Goal: Task Accomplishment & Management: Manage account settings

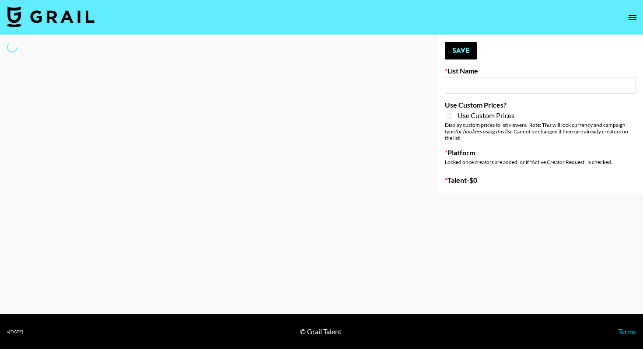
type input "Deebaby Song Promo"
select select "Song"
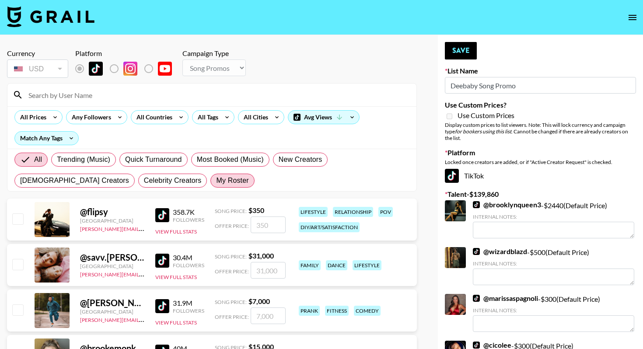
click at [216, 178] on span "My Roster" at bounding box center [232, 180] width 32 height 10
click at [216, 181] on input "My Roster" at bounding box center [216, 181] width 0 height 0
radio input "true"
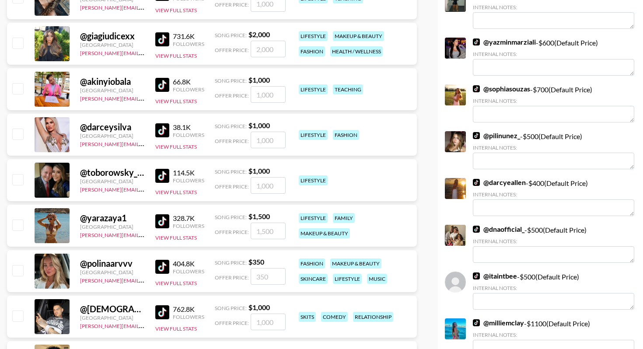
scroll to position [685, 0]
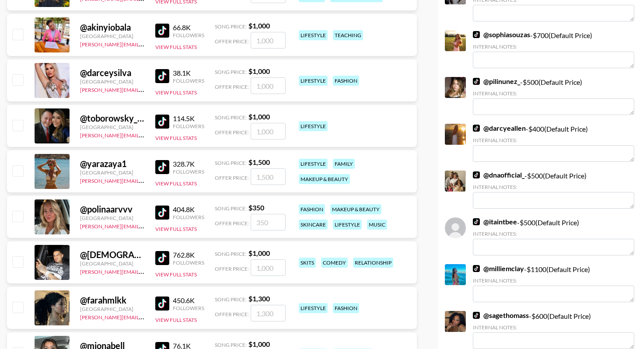
click at [17, 173] on input "checkbox" at bounding box center [17, 170] width 10 height 10
checkbox input "true"
type input "1500"
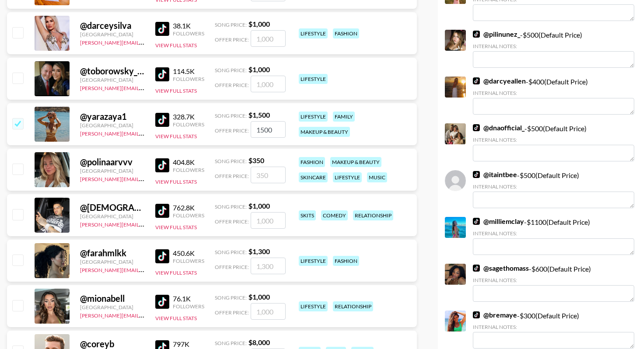
scroll to position [779, 0]
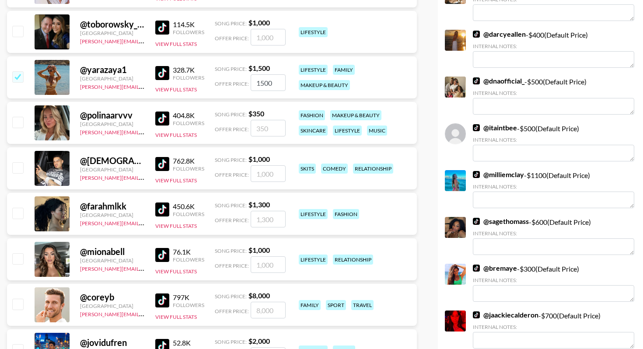
click at [18, 131] on div "@ polinaarvvv France diana.luc@grail-talent.com 404.8K Followers View Full Stat…" at bounding box center [212, 123] width 410 height 42
click at [17, 117] on input "checkbox" at bounding box center [17, 122] width 10 height 10
checkbox input "true"
type input "350"
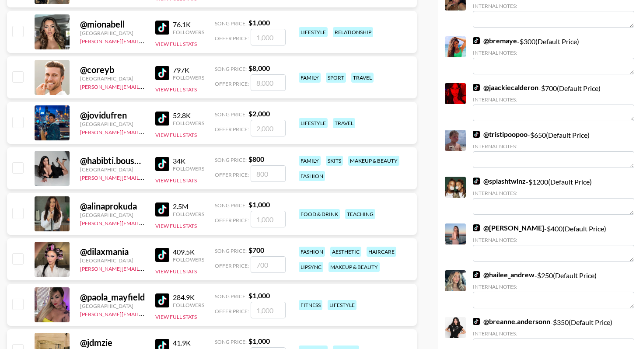
click at [21, 168] on input "checkbox" at bounding box center [17, 167] width 10 height 10
checkbox input "true"
type input "800"
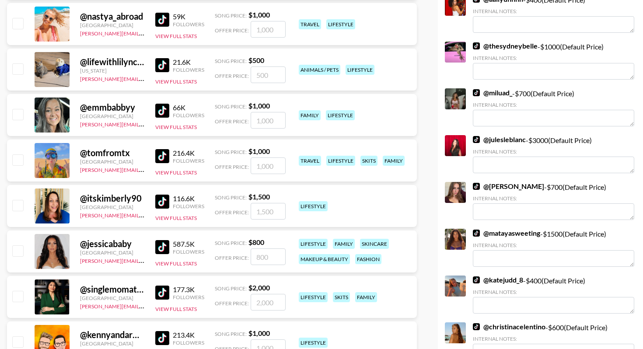
scroll to position [1534, 0]
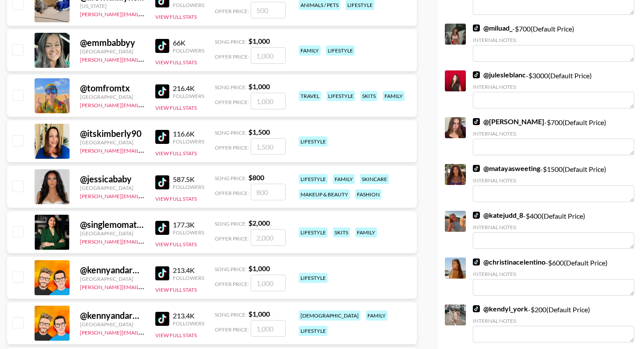
click at [18, 188] on input "checkbox" at bounding box center [17, 186] width 10 height 10
checkbox input "true"
type input "800"
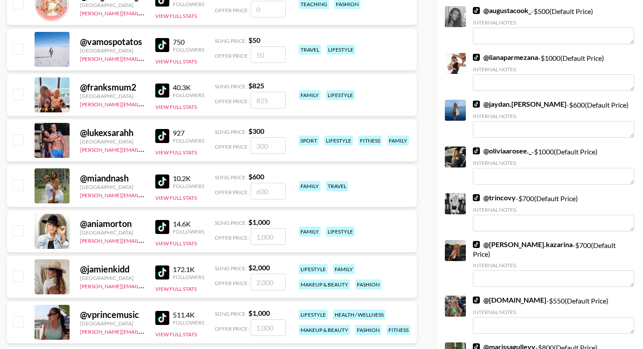
scroll to position [2641, 0]
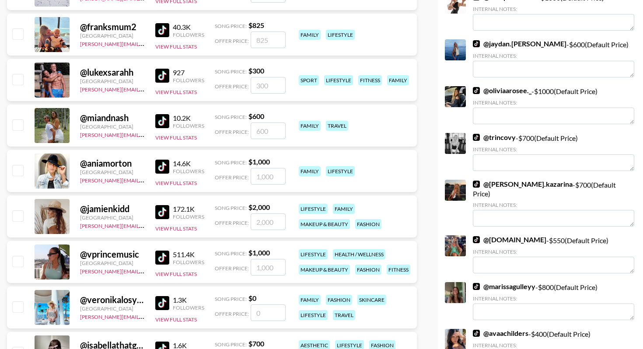
click at [17, 173] on input "checkbox" at bounding box center [17, 170] width 10 height 10
checkbox input "true"
type input "1000"
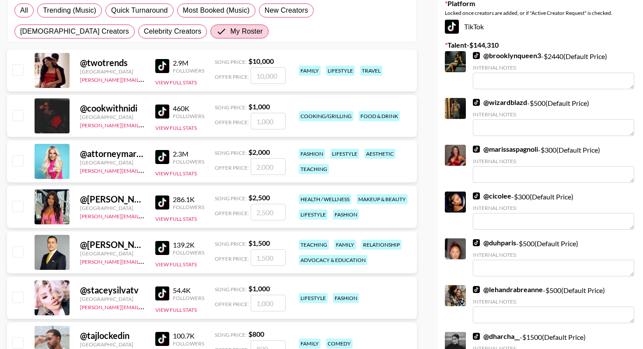
scroll to position [7, 0]
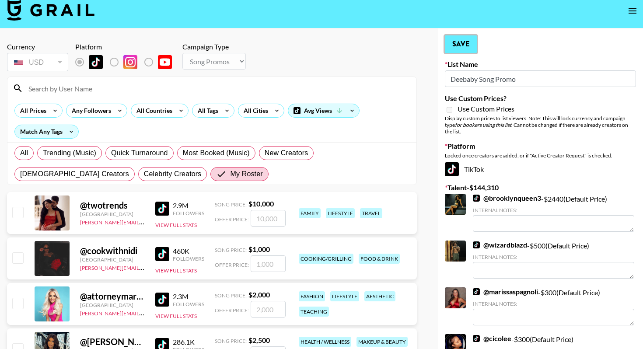
click at [466, 41] on button "Save" at bounding box center [461, 43] width 32 height 17
click at [101, 93] on input at bounding box center [217, 88] width 388 height 14
click at [101, 93] on input "jasmi" at bounding box center [217, 88] width 388 height 14
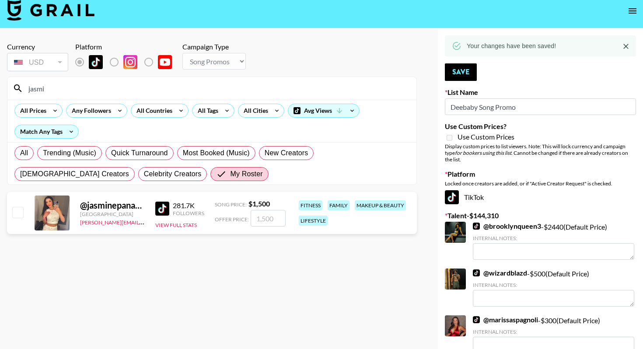
type input "jasmi"
click at [16, 214] on input "checkbox" at bounding box center [17, 212] width 10 height 10
checkbox input "true"
type input "1500"
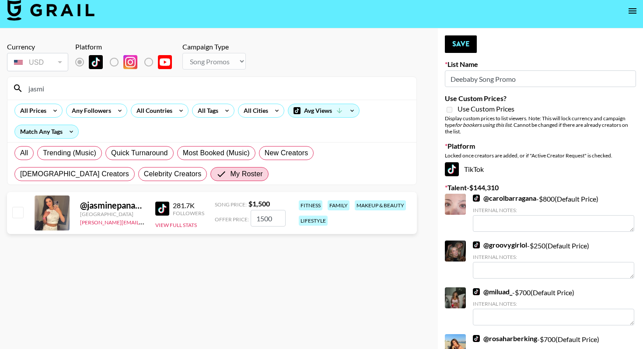
checkbox input "false"
click at [457, 49] on button "Save" at bounding box center [461, 43] width 32 height 17
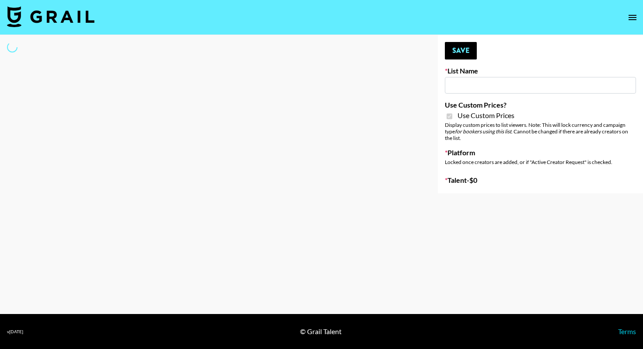
type input "FaceApp"
checkbox input "true"
select select "Brand"
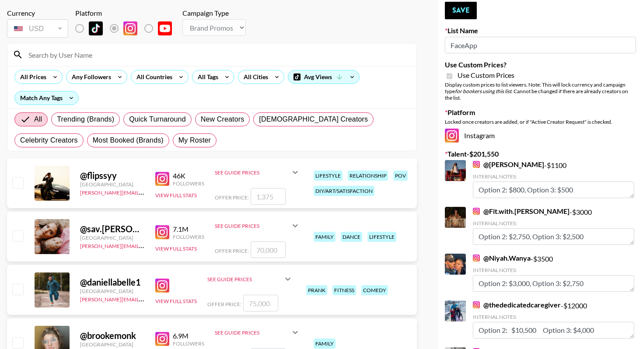
scroll to position [96, 0]
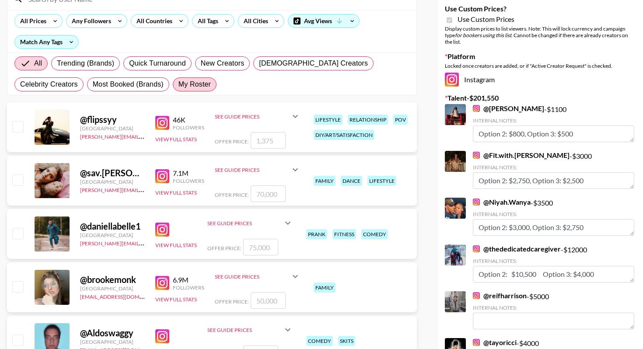
click at [178, 85] on span "My Roster" at bounding box center [194, 84] width 32 height 10
click at [178, 84] on input "My Roster" at bounding box center [178, 84] width 0 height 0
radio input "true"
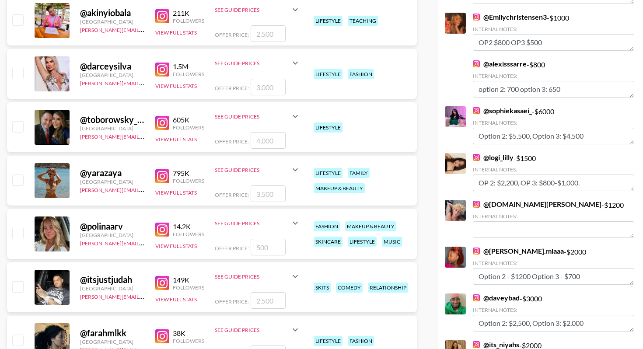
scroll to position [833, 0]
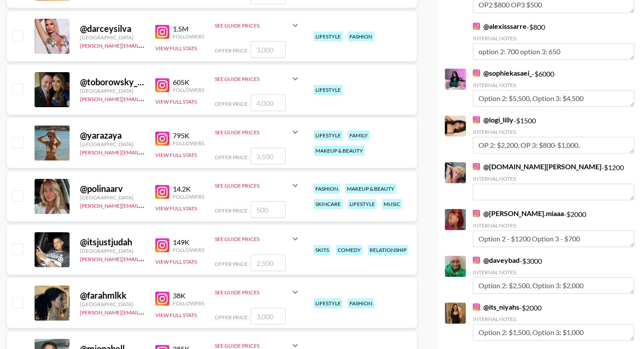
click at [19, 146] on input "checkbox" at bounding box center [17, 142] width 10 height 10
checkbox input "true"
type input "3500"
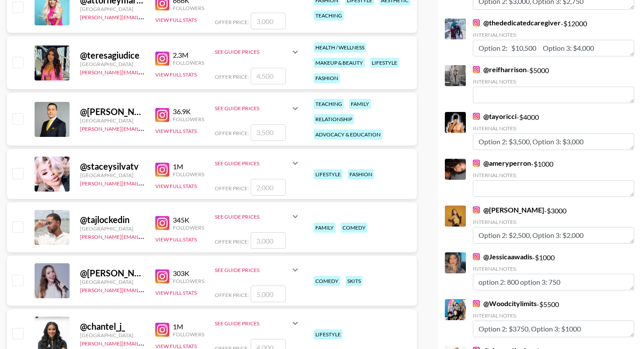
scroll to position [0, 0]
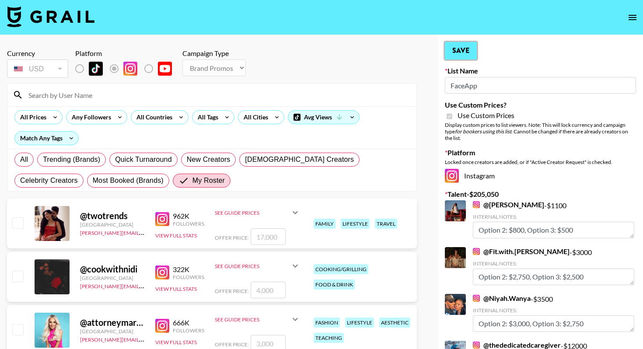
click at [460, 48] on button "Save" at bounding box center [461, 50] width 32 height 17
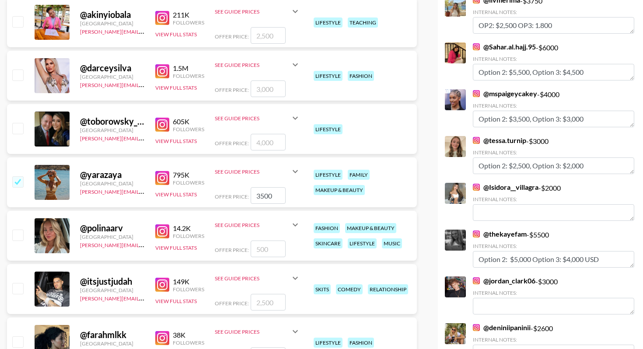
scroll to position [339, 0]
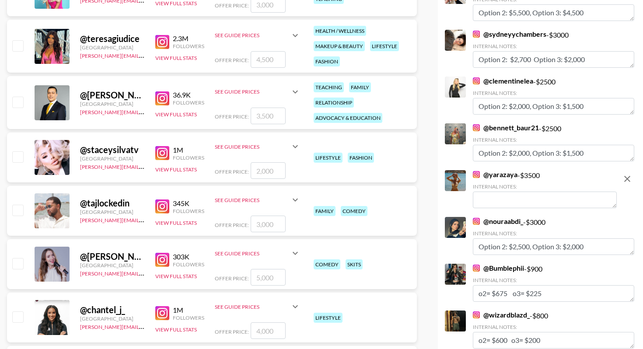
click at [496, 201] on textarea at bounding box center [545, 200] width 144 height 17
paste textarea "option 2: option 3:"
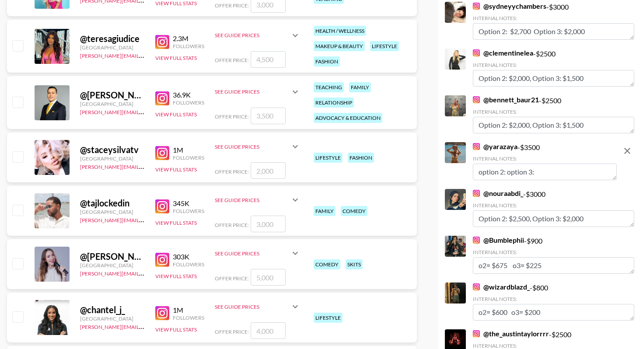
scroll to position [311, 0]
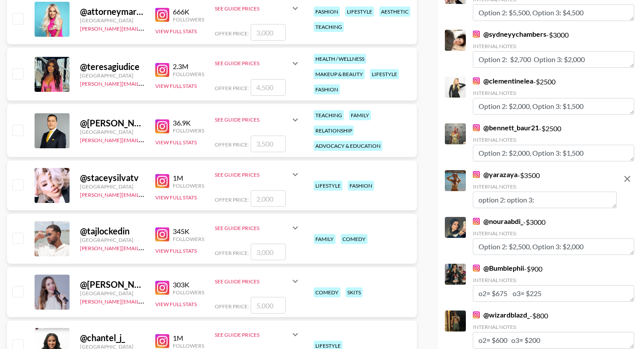
click at [508, 201] on textarea "option 2: option 3:" at bounding box center [545, 200] width 144 height 17
click at [575, 202] on textarea "option 2: 2,000 option 3:" at bounding box center [545, 200] width 144 height 17
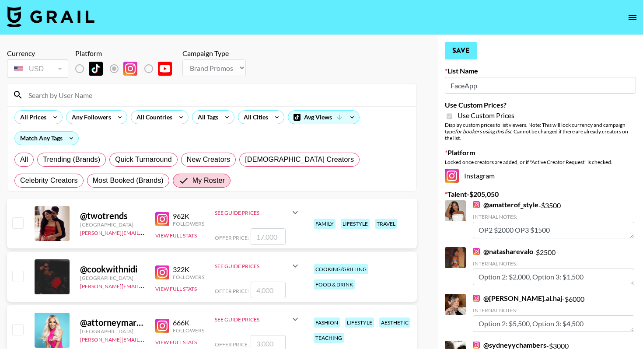
type textarea "option 2: 2,000 option 3: 1,500"
click at [466, 45] on button "Save" at bounding box center [461, 50] width 32 height 17
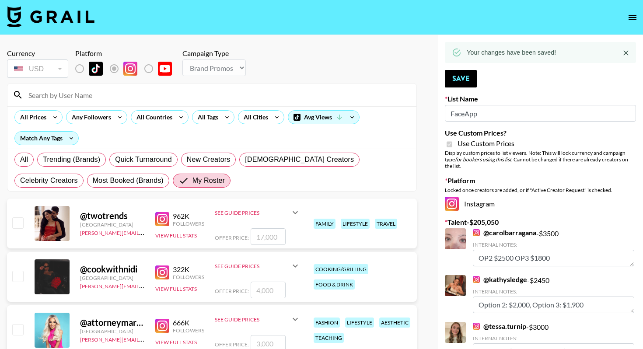
click at [93, 96] on input at bounding box center [217, 95] width 388 height 14
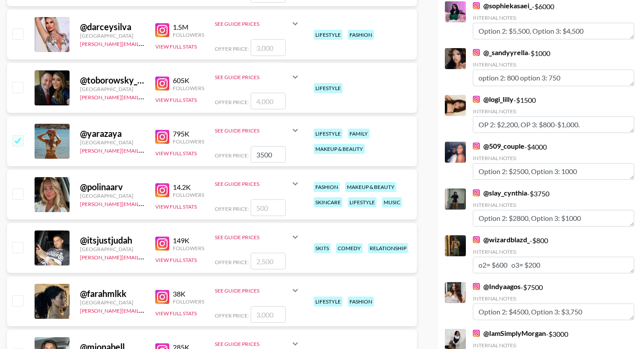
scroll to position [976, 0]
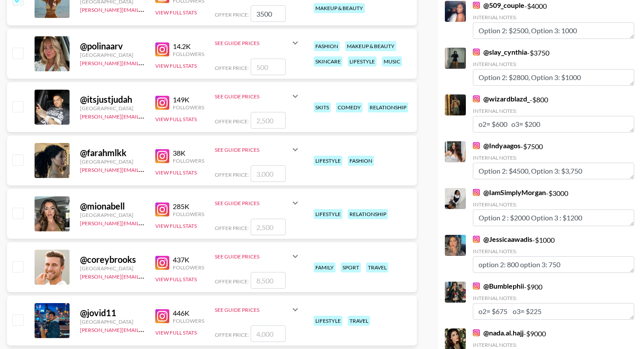
click at [19, 52] on input "checkbox" at bounding box center [17, 53] width 10 height 10
checkbox input "true"
type input "500"
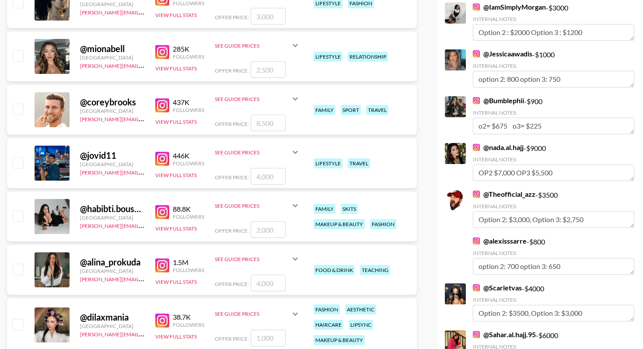
scroll to position [1190, 0]
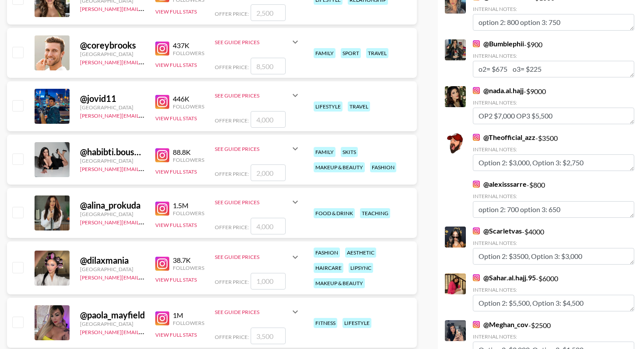
click at [20, 156] on input "checkbox" at bounding box center [17, 158] width 10 height 10
checkbox input "true"
type input "2000"
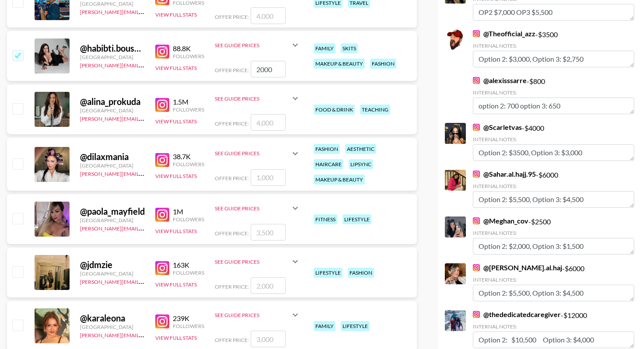
scroll to position [1351, 0]
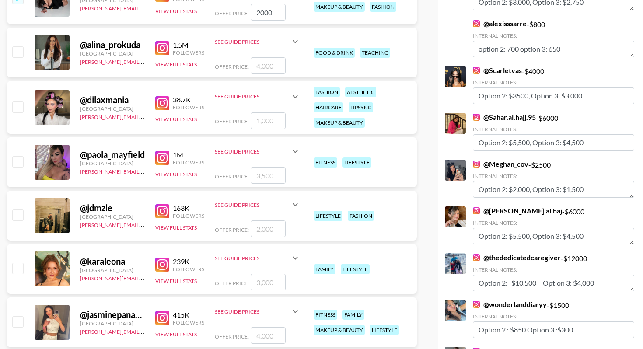
click at [21, 106] on input "checkbox" at bounding box center [17, 106] width 10 height 10
checkbox input "true"
type input "1000"
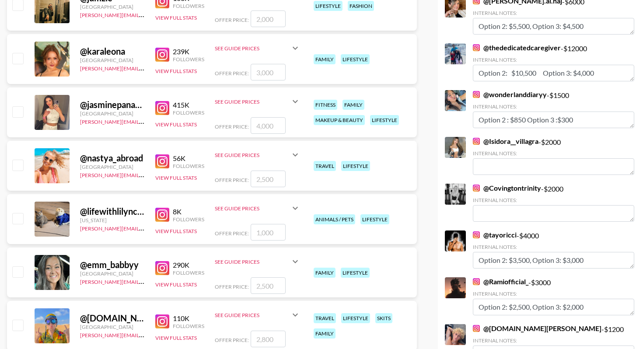
scroll to position [1569, 0]
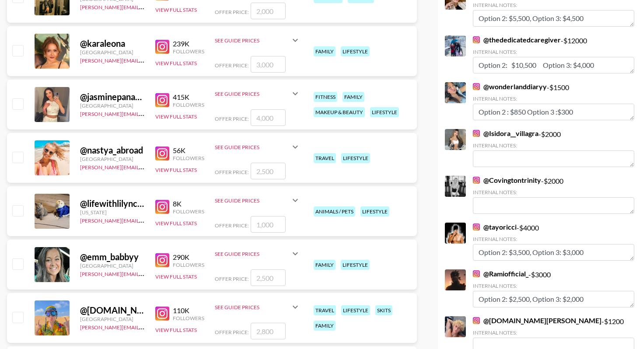
click at [18, 155] on input "checkbox" at bounding box center [17, 157] width 10 height 10
checkbox input "true"
type input "2500"
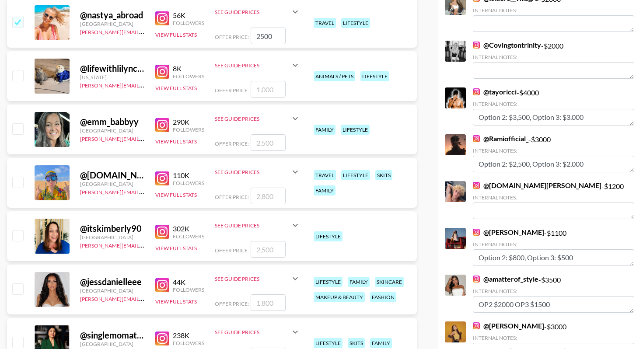
scroll to position [1855, 0]
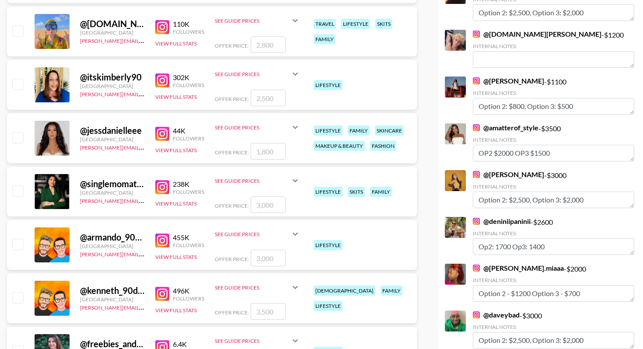
click at [18, 139] on input "checkbox" at bounding box center [17, 137] width 10 height 10
checkbox input "true"
type input "1800"
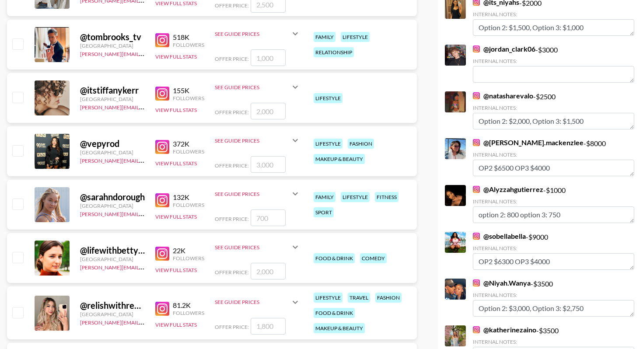
scroll to position [2715, 0]
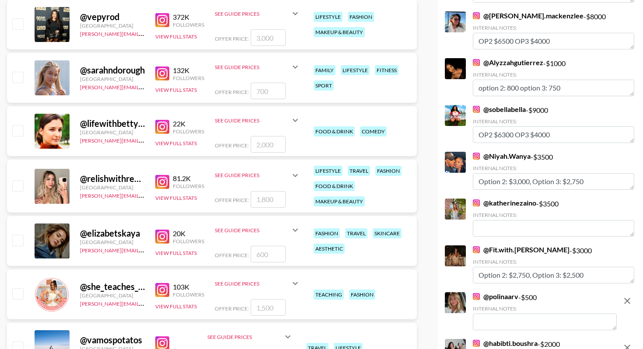
click at [20, 185] on input "checkbox" at bounding box center [17, 185] width 10 height 10
checkbox input "true"
type input "1800"
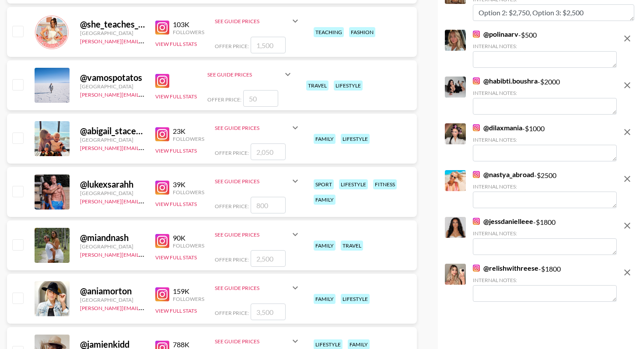
scroll to position [3020, 0]
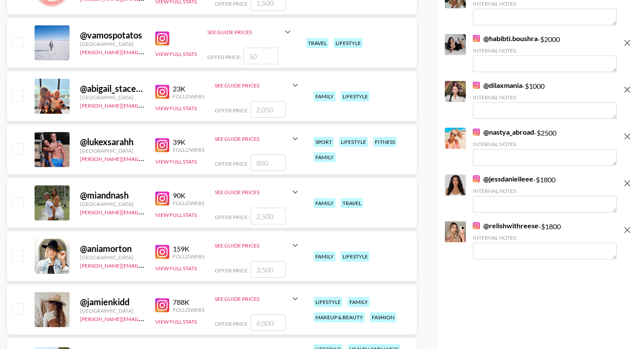
click at [20, 200] on input "checkbox" at bounding box center [17, 202] width 10 height 10
checkbox input "true"
type input "2500"
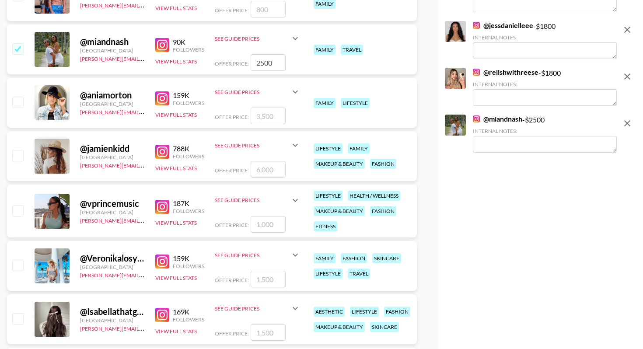
scroll to position [3191, 0]
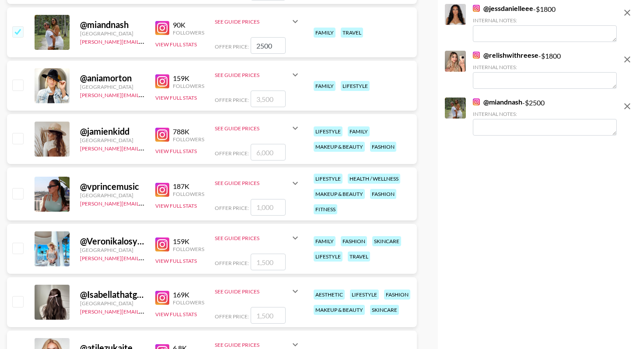
click at [16, 89] on input "checkbox" at bounding box center [17, 85] width 10 height 10
checkbox input "true"
type input "3500"
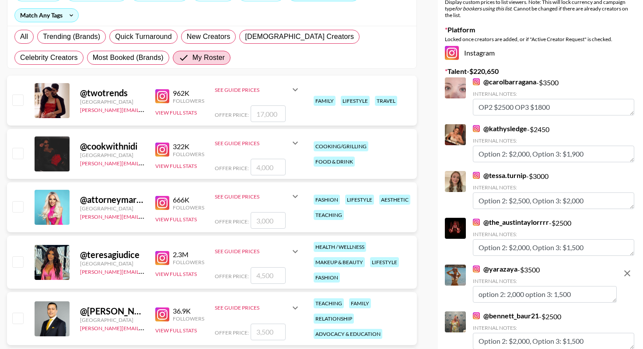
scroll to position [4, 0]
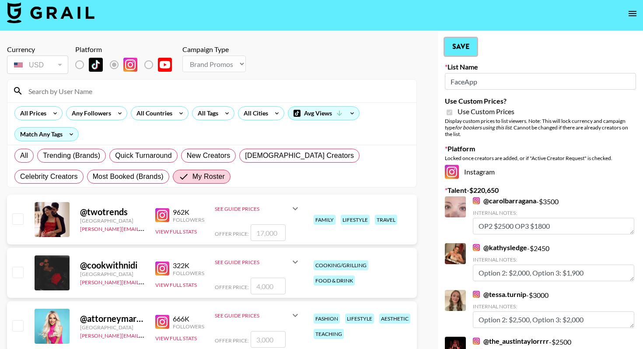
click at [462, 45] on button "Save" at bounding box center [461, 46] width 32 height 17
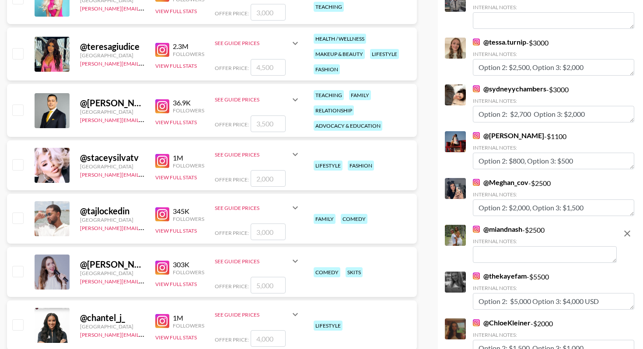
scroll to position [453, 0]
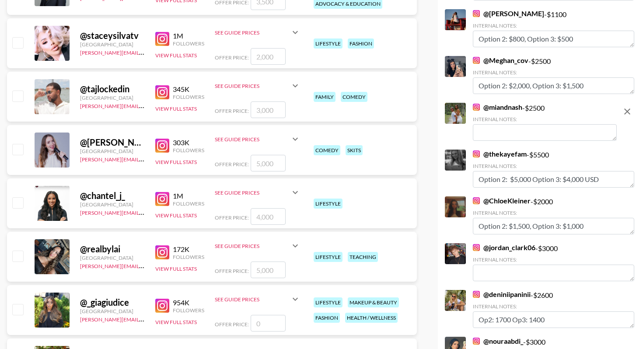
click at [488, 129] on textarea at bounding box center [545, 132] width 144 height 17
paste textarea "option 2: option 3:"
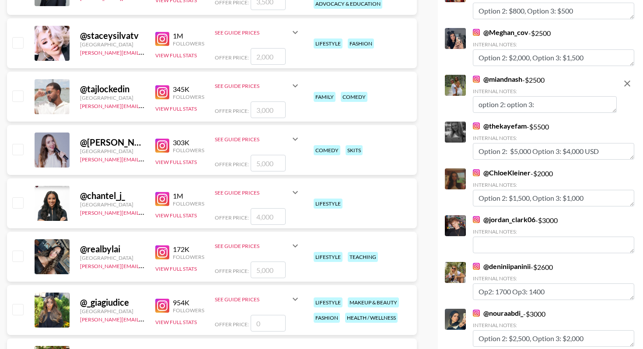
click at [507, 107] on textarea "option 2: option 3:" at bounding box center [545, 104] width 144 height 17
click at [574, 106] on textarea "option 2: 1,500 option 3:" at bounding box center [545, 104] width 144 height 17
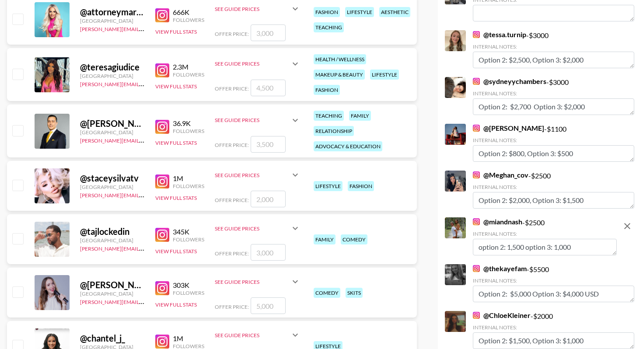
scroll to position [0, 0]
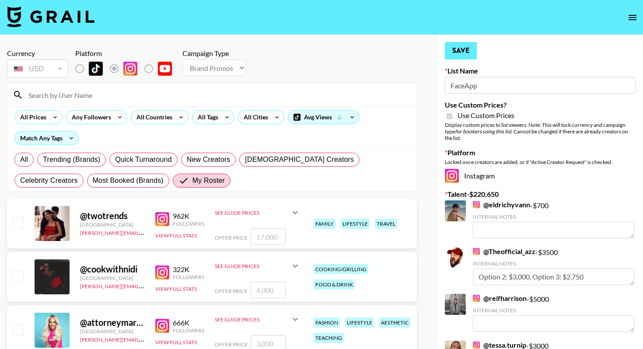
type textarea "option 2: 1,500 option 3: 1,000"
click at [467, 54] on button "Save" at bounding box center [461, 50] width 32 height 17
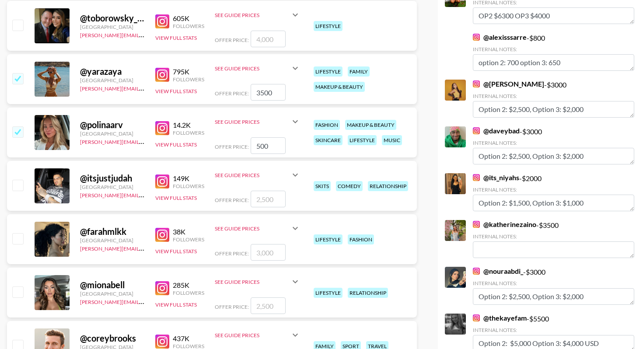
scroll to position [959, 0]
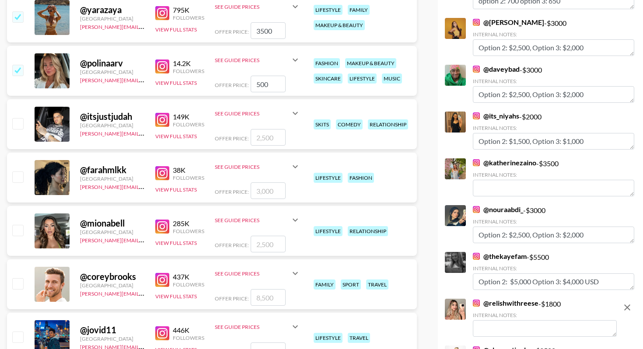
click at [494, 193] on textarea at bounding box center [553, 188] width 161 height 17
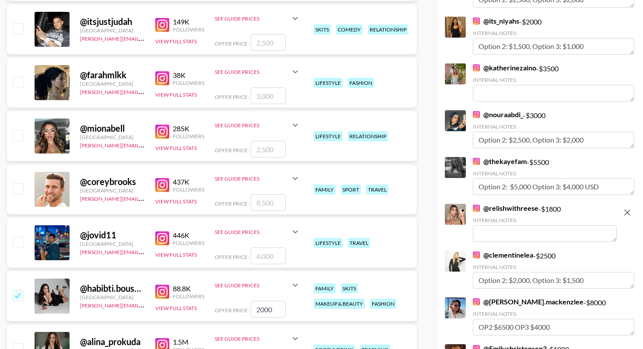
scroll to position [1111, 0]
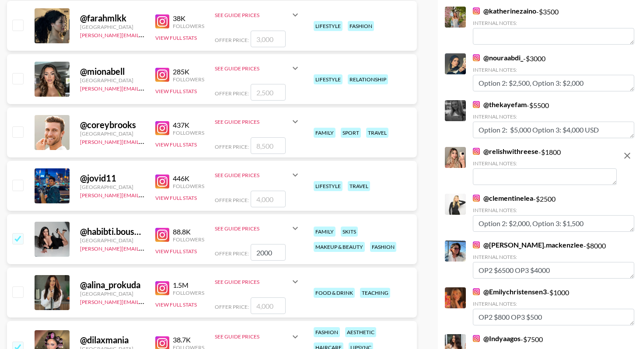
click at [489, 172] on textarea at bounding box center [545, 176] width 144 height 17
paste textarea "option 2: option 3:"
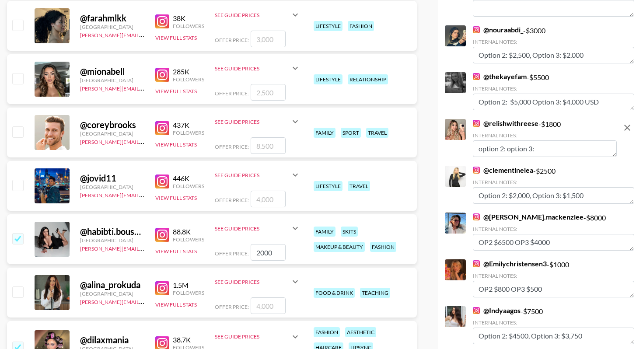
click at [507, 150] on textarea "option 2: option 3:" at bounding box center [545, 148] width 144 height 17
click at [570, 146] on textarea "option 2: 1,500 option 3:" at bounding box center [545, 148] width 144 height 17
click at [560, 149] on textarea "option 2: 1,500 option 3: 1000" at bounding box center [545, 148] width 144 height 17
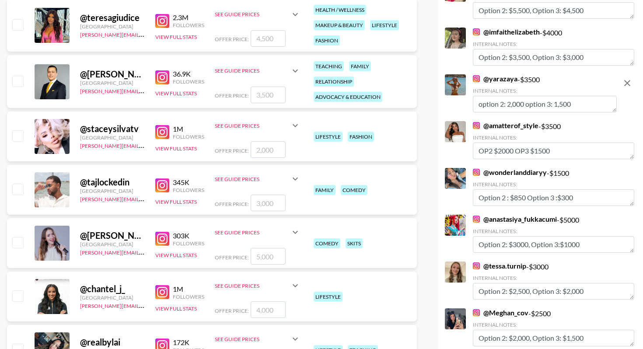
scroll to position [0, 0]
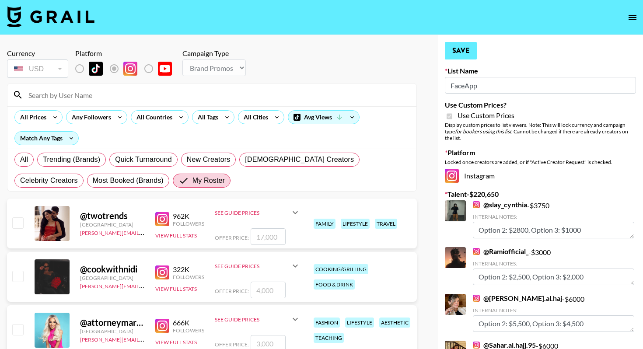
type textarea "option 2: 1,500 option 3: 1,000"
click at [454, 46] on button "Save" at bounding box center [461, 50] width 32 height 17
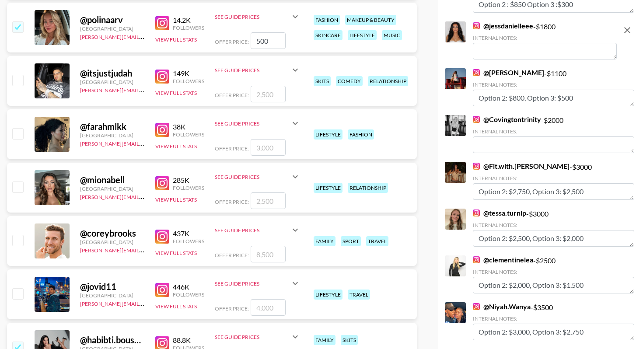
scroll to position [1230, 0]
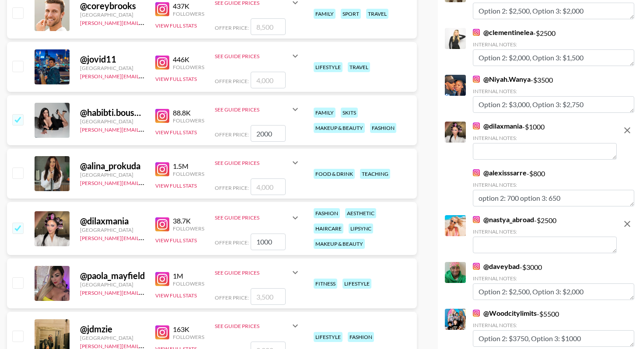
click at [502, 150] on textarea at bounding box center [545, 151] width 144 height 17
paste textarea "option 2: option 3:"
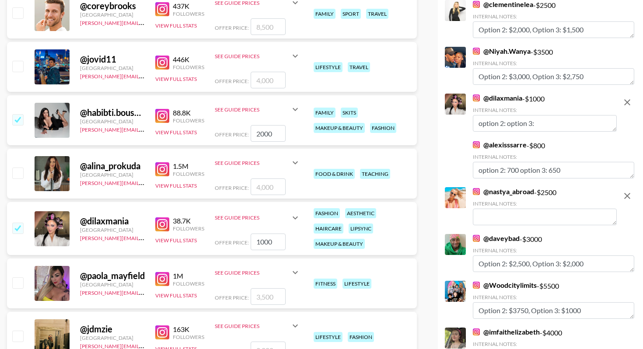
click at [507, 124] on textarea "option 2: option 3:" at bounding box center [545, 123] width 144 height 17
click at [561, 125] on textarea "option 2: 800 option 3:" at bounding box center [545, 123] width 144 height 17
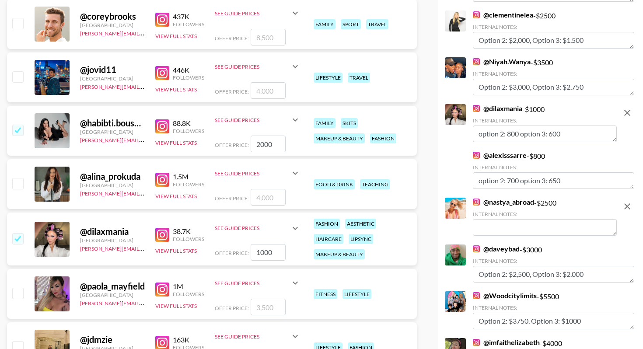
scroll to position [1219, 0]
click at [508, 134] on textarea "option 2: 800 option 3: 600" at bounding box center [545, 134] width 144 height 17
click at [553, 135] on textarea "option 2: $800 option 3: 600" at bounding box center [545, 134] width 144 height 17
type textarea "option 2: $800 option 3: $600"
click at [506, 232] on textarea at bounding box center [545, 228] width 144 height 17
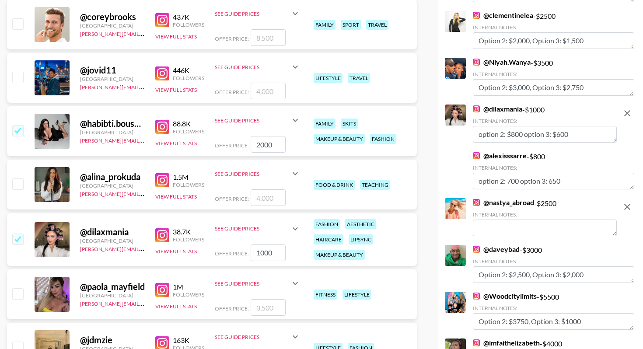
paste textarea "option 2: option 3:"
click at [505, 230] on textarea "option 2: option 3:" at bounding box center [545, 228] width 144 height 17
click at [569, 224] on textarea "option 2: 1,500 option 3:" at bounding box center [545, 228] width 144 height 17
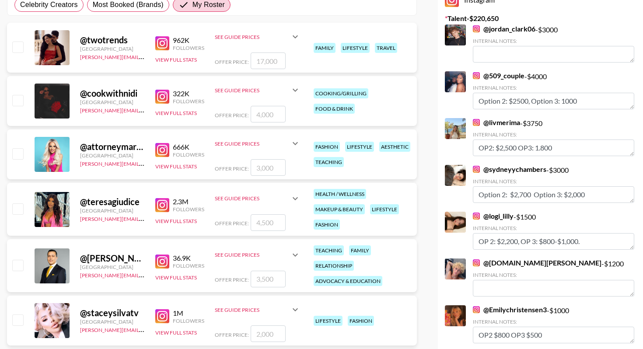
scroll to position [0, 0]
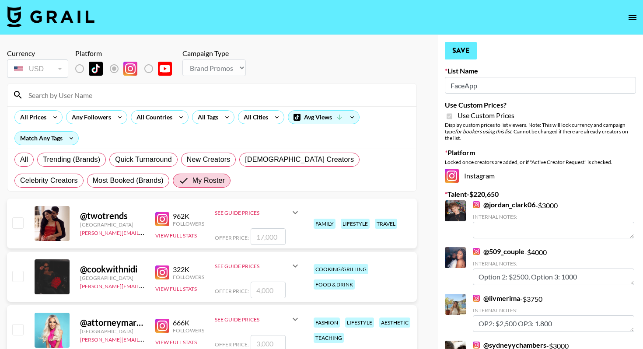
type textarea "option 2: 1,500 option 3: 1,000"
click at [467, 50] on button "Save" at bounding box center [461, 50] width 32 height 17
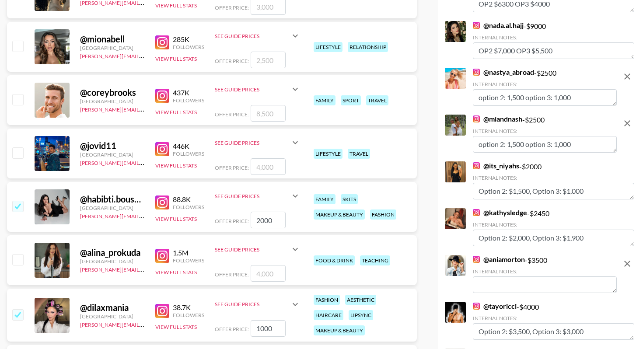
scroll to position [1223, 0]
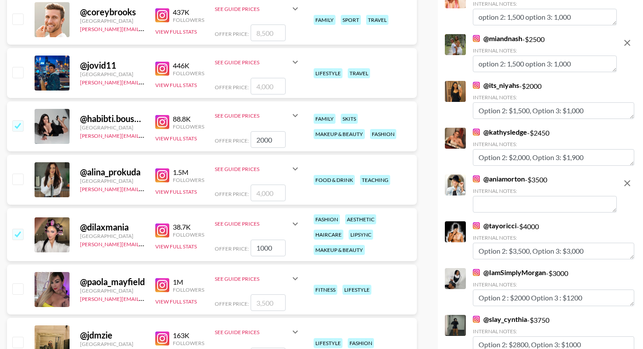
click at [502, 202] on textarea at bounding box center [545, 204] width 144 height 17
paste textarea "option 2: option 3:"
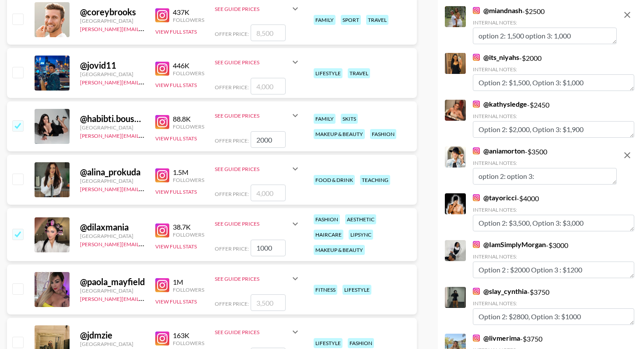
click at [507, 178] on textarea "option 2: option 3:" at bounding box center [545, 176] width 144 height 17
click at [573, 174] on textarea "option 2: 2,300 option 3:" at bounding box center [545, 176] width 144 height 17
click at [559, 177] on textarea "option 2: 2,300 option 3: 1500" at bounding box center [545, 176] width 144 height 17
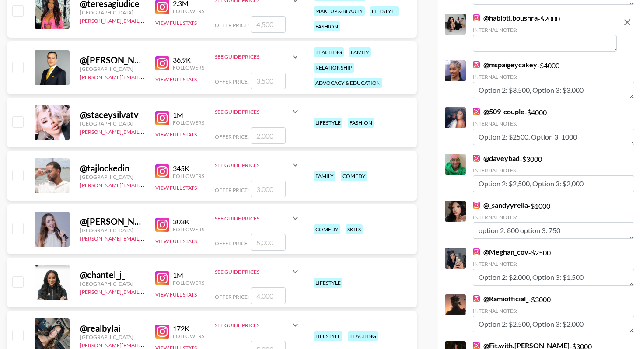
scroll to position [0, 0]
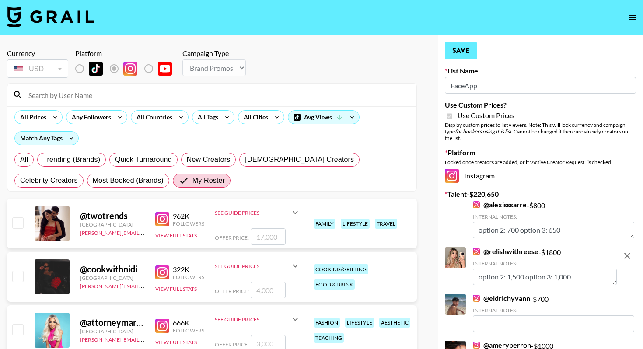
type textarea "option 2: 2,300 option 3: 1,500"
click at [466, 45] on button "Save" at bounding box center [461, 50] width 32 height 17
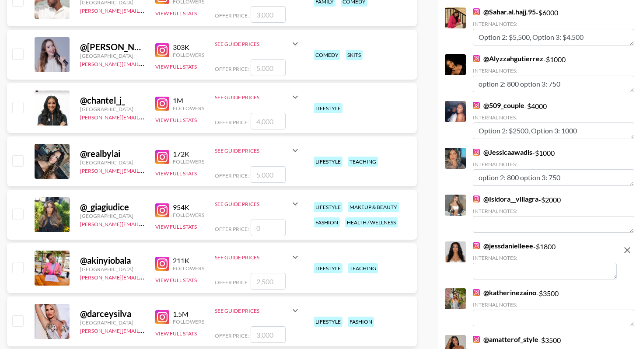
scroll to position [596, 0]
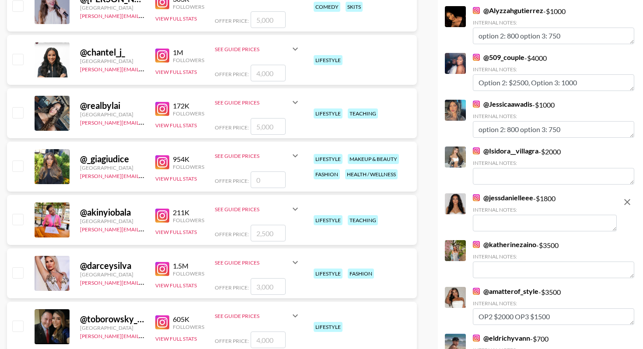
click at [489, 220] on textarea at bounding box center [545, 223] width 144 height 17
paste textarea "option 2: option 3:"
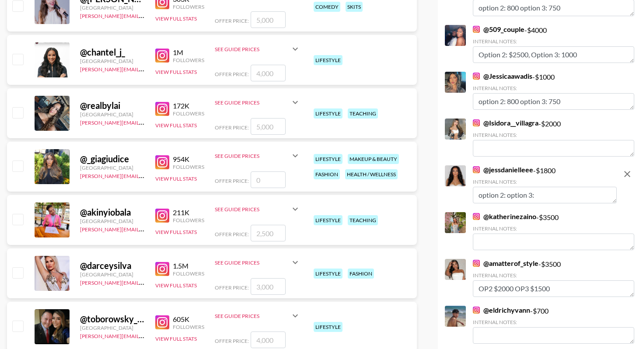
click at [507, 197] on textarea "option 2: option 3:" at bounding box center [545, 195] width 144 height 17
click at [577, 193] on textarea "option 2: 1,400 option 3:" at bounding box center [545, 195] width 144 height 17
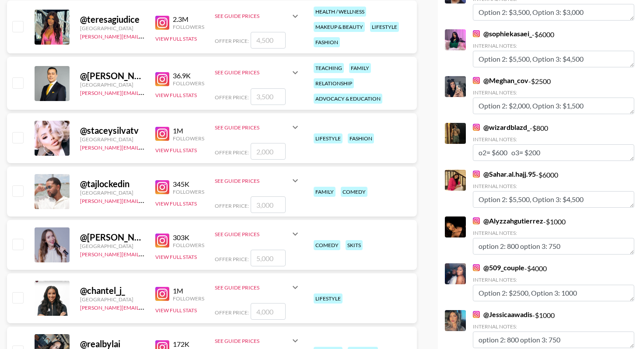
scroll to position [0, 0]
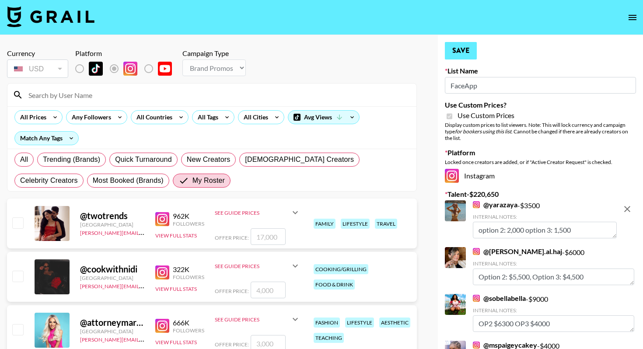
type textarea "option 2: 1,400 option 3: 1,000"
click at [467, 58] on button "Save" at bounding box center [461, 50] width 32 height 17
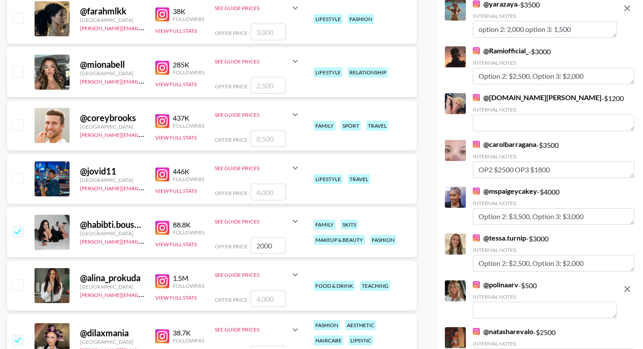
scroll to position [1188, 0]
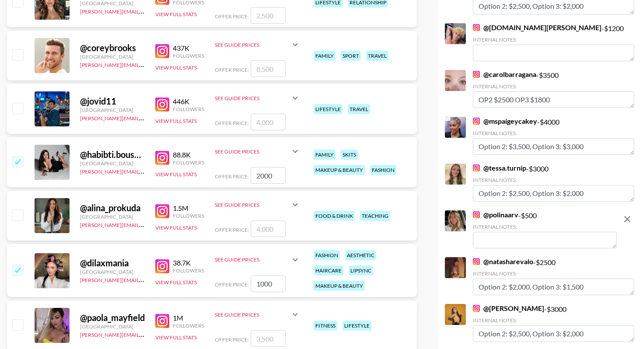
click at [497, 241] on textarea at bounding box center [545, 240] width 144 height 17
paste textarea "option 2: option 3:"
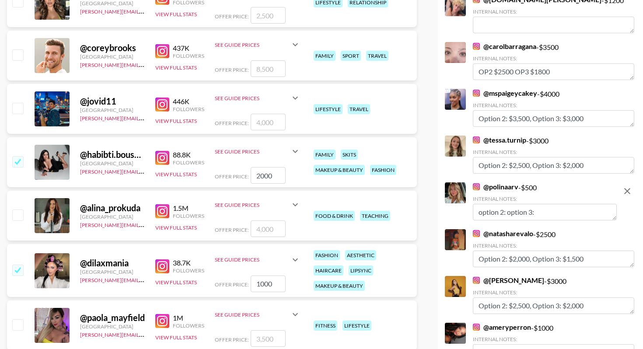
click at [507, 212] on textarea "option 2: option 3:" at bounding box center [545, 212] width 144 height 17
click at [562, 212] on textarea "option 2: 400 option 3:" at bounding box center [545, 212] width 144 height 17
click at [507, 211] on textarea "option 2: 400 option 3: 350" at bounding box center [545, 212] width 144 height 17
click at [554, 214] on textarea "option 2: $400 option 3: 350" at bounding box center [545, 212] width 144 height 17
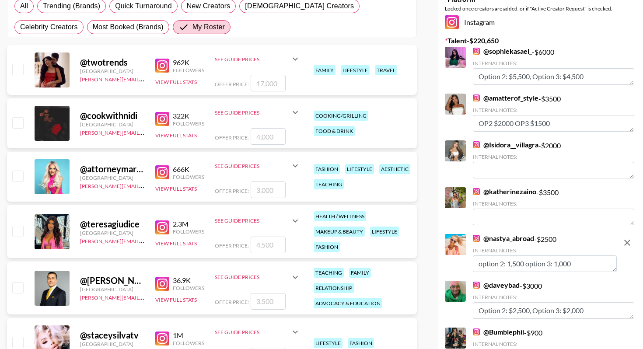
scroll to position [0, 0]
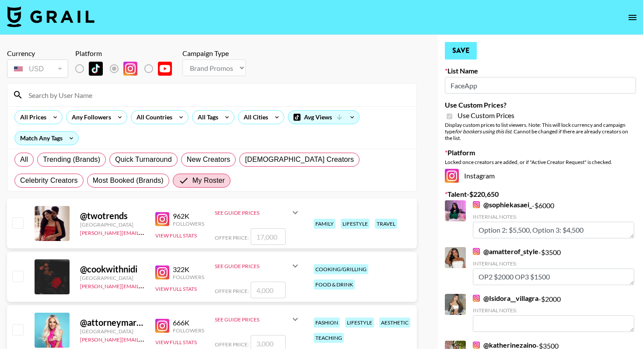
type textarea "option 2: $400 option 3: $350"
click at [460, 52] on button "Save" at bounding box center [461, 50] width 32 height 17
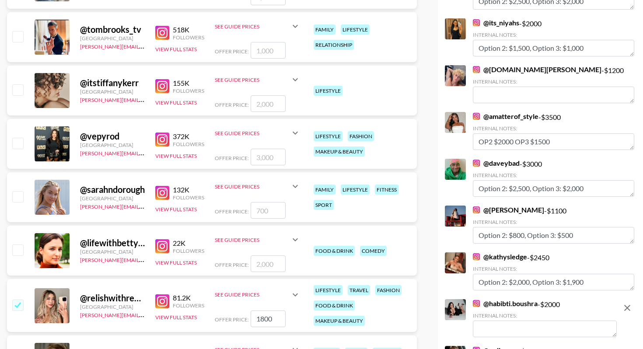
scroll to position [2707, 0]
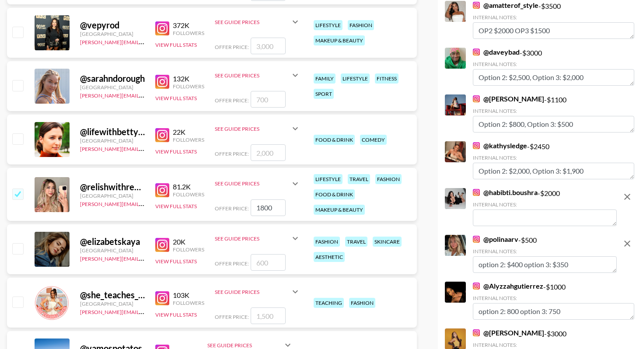
click at [508, 222] on textarea at bounding box center [545, 217] width 144 height 17
paste textarea "option 2: option 3:"
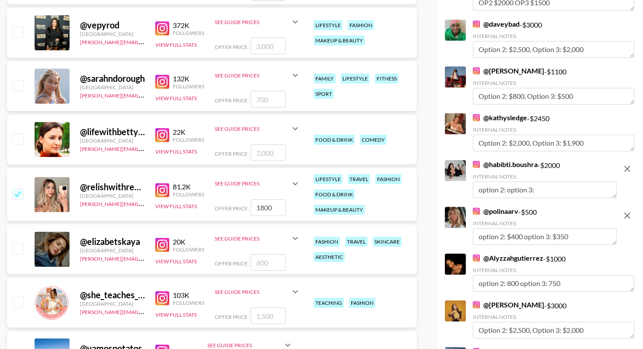
click at [507, 190] on textarea "option 2: option 3:" at bounding box center [545, 189] width 144 height 17
click at [569, 190] on textarea "option 2: 1,500 option 3:" at bounding box center [545, 189] width 144 height 17
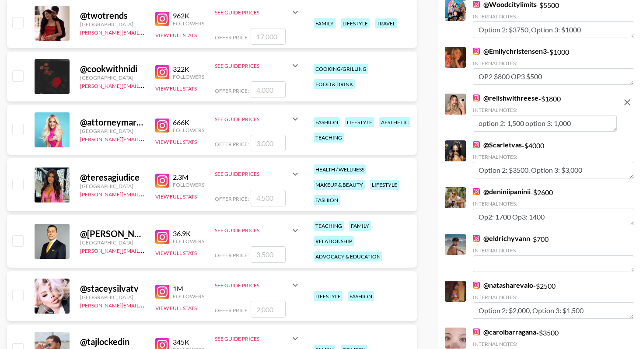
scroll to position [0, 0]
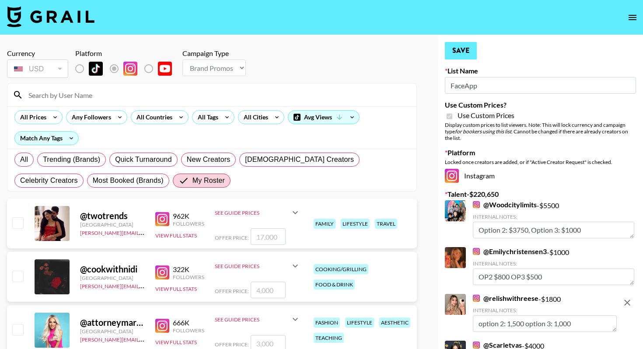
type textarea "option 2: 1,500 option 3: 1,300"
click at [465, 47] on button "Save" at bounding box center [461, 50] width 32 height 17
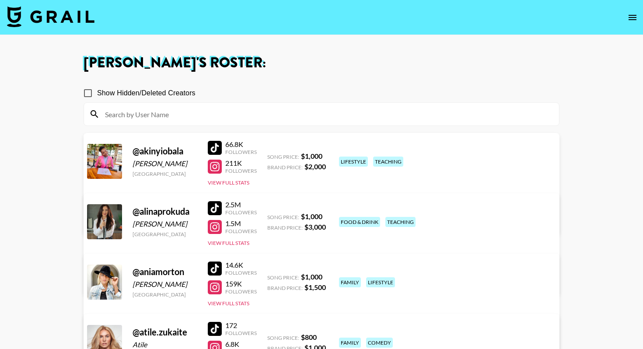
click at [49, 20] on img at bounding box center [50, 16] width 87 height 21
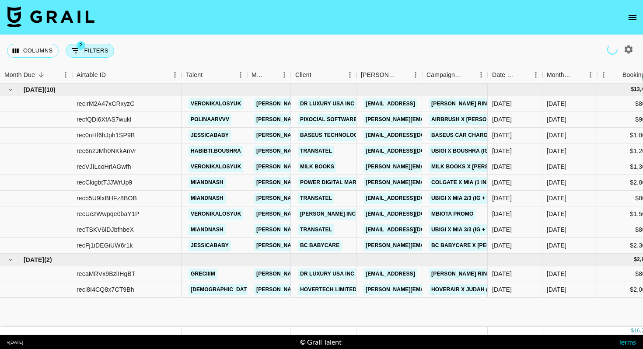
click at [104, 51] on button "2 Filters" at bounding box center [90, 51] width 49 height 14
select select "status"
select select "isNotAnyOf"
select select "status"
select select "not"
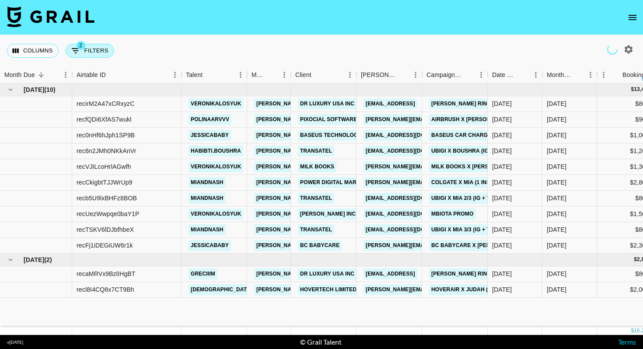
select select "approved"
select select "bookerId"
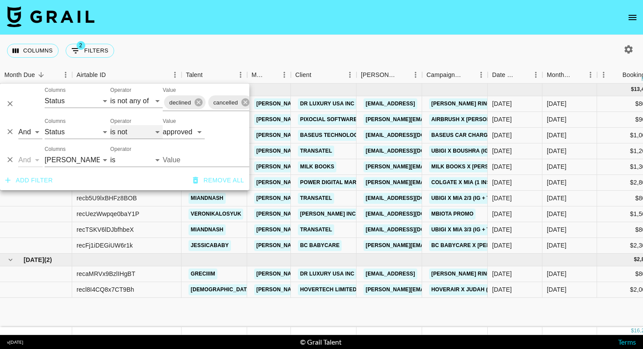
click at [123, 135] on select "is is not is any of is not any of" at bounding box center [136, 132] width 52 height 14
select select "is"
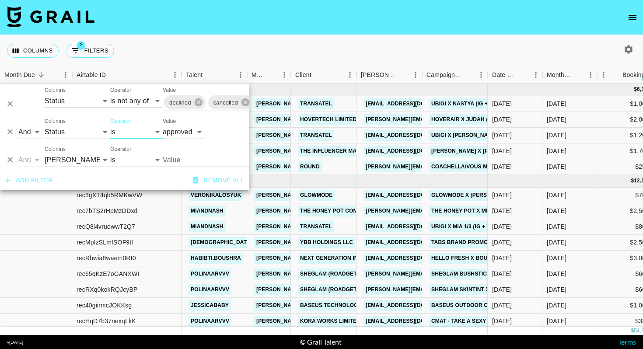
click at [283, 35] on div "Columns 2 Filters + Booking" at bounding box center [321, 50] width 643 height 31
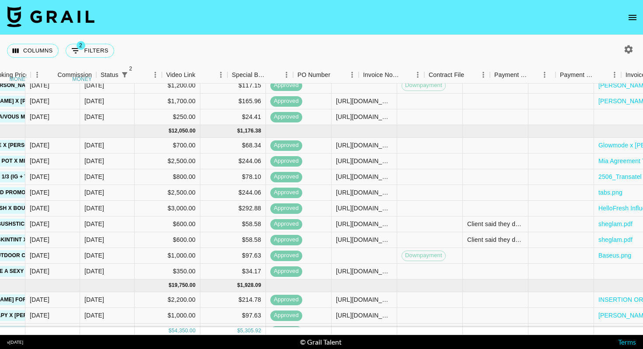
scroll to position [50, 711]
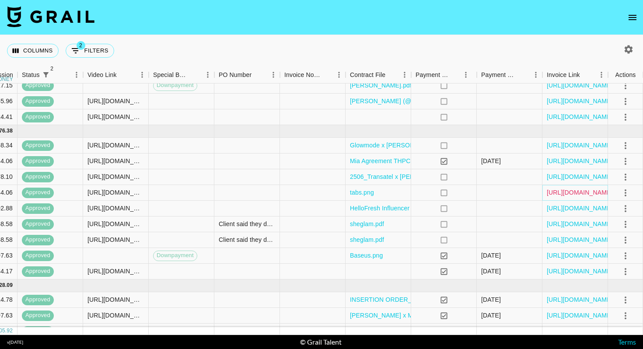
click at [568, 194] on link "[URL][DOMAIN_NAME]" at bounding box center [580, 192] width 66 height 9
